Goal: Transaction & Acquisition: Subscribe to service/newsletter

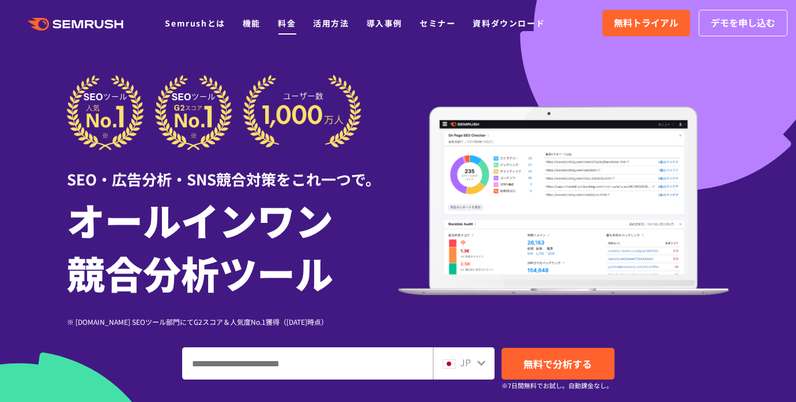
click at [279, 20] on link "料金" at bounding box center [287, 23] width 18 height 12
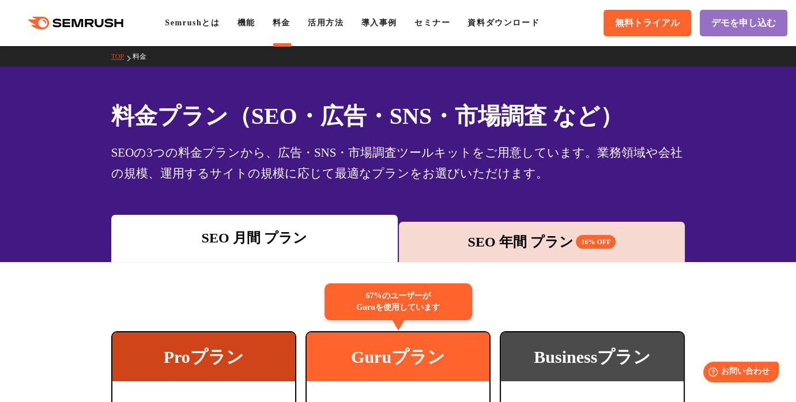
click at [54, 18] on icon ".cls {fill: #FF642D;}" at bounding box center [77, 23] width 130 height 13
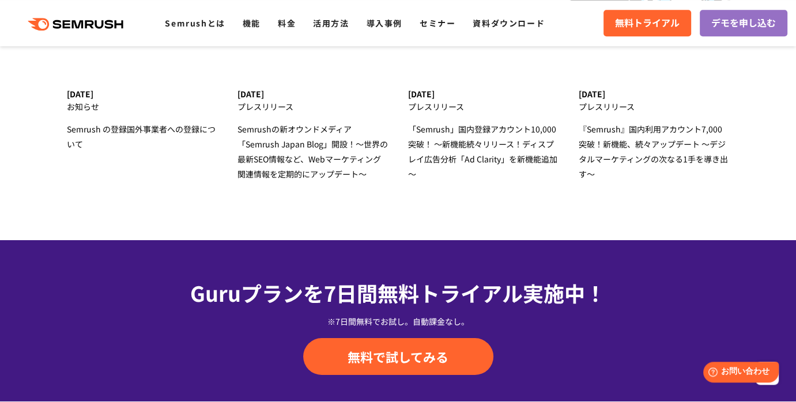
scroll to position [3733, 0]
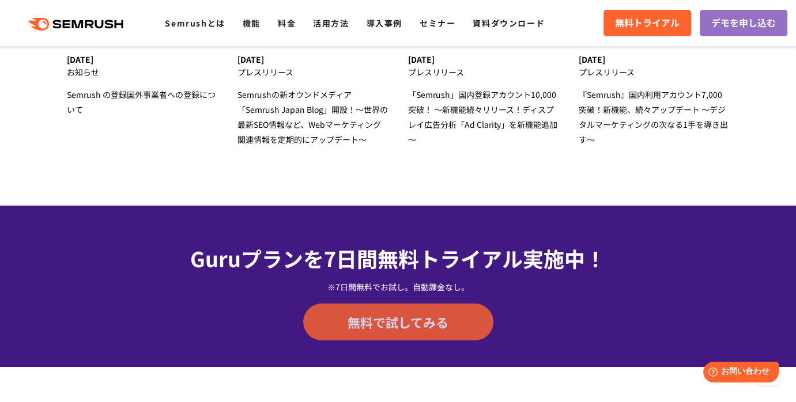
click at [404, 321] on span "無料で試してみる" at bounding box center [397, 321] width 101 height 17
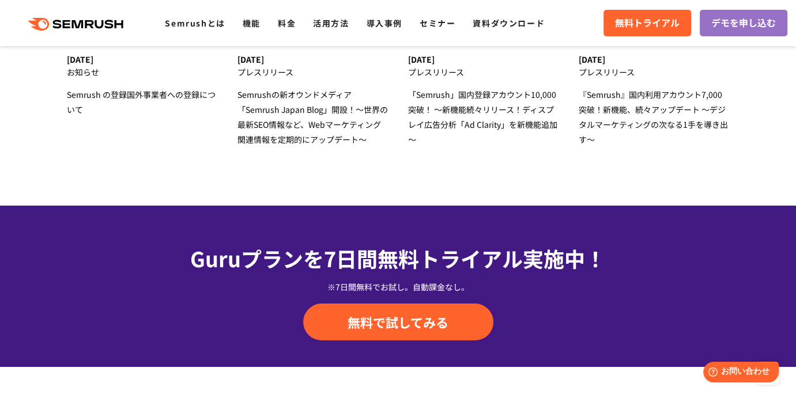
scroll to position [3485, 0]
